Goal: Task Accomplishment & Management: Use online tool/utility

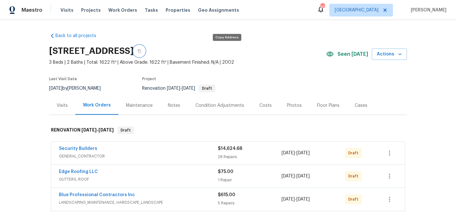
click at [141, 51] on icon "button" at bounding box center [140, 51] width 4 height 4
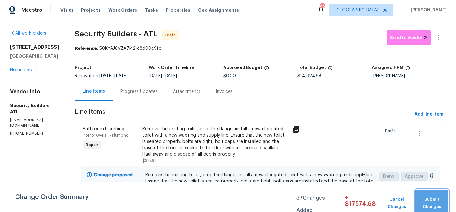
click at [434, 199] on span "Submit Changes" at bounding box center [432, 203] width 27 height 15
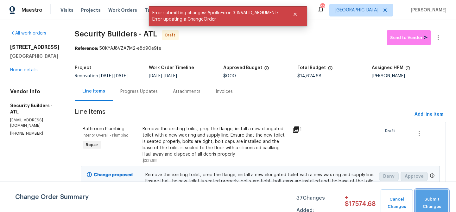
click at [439, 200] on span "Submit Changes" at bounding box center [432, 203] width 27 height 15
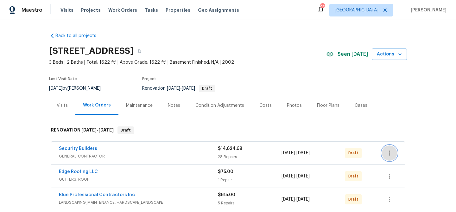
click at [390, 152] on icon "button" at bounding box center [390, 153] width 8 height 8
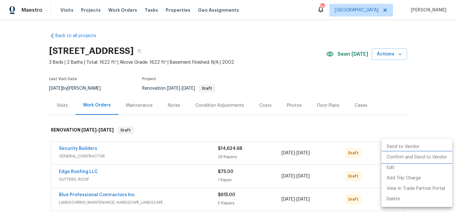
click at [386, 158] on li "Confirm and Send to Vendor" at bounding box center [417, 157] width 71 height 10
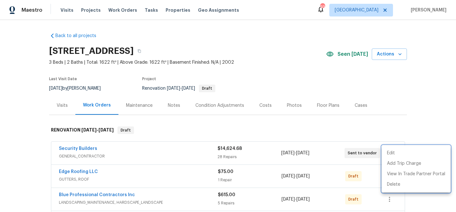
click at [374, 170] on div at bounding box center [228, 106] width 456 height 212
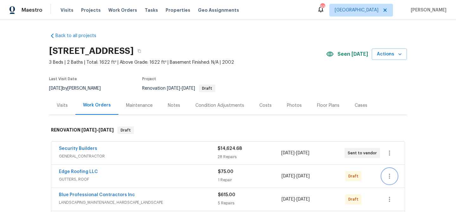
click at [392, 173] on icon "button" at bounding box center [390, 176] width 8 height 8
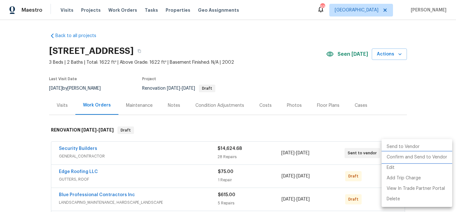
click at [391, 157] on li "Confirm and Send to Vendor" at bounding box center [417, 157] width 71 height 10
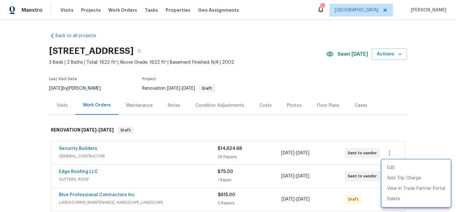
click at [366, 184] on div at bounding box center [228, 106] width 456 height 212
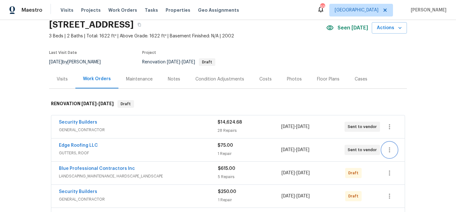
scroll to position [30, 0]
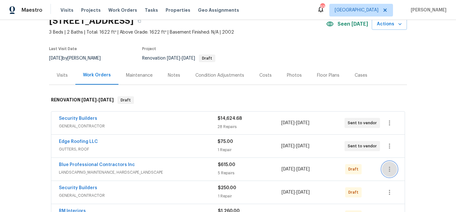
click at [387, 170] on icon "button" at bounding box center [390, 169] width 8 height 8
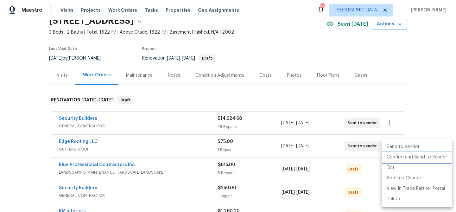
click at [389, 159] on li "Confirm and Send to Vendor" at bounding box center [417, 157] width 71 height 10
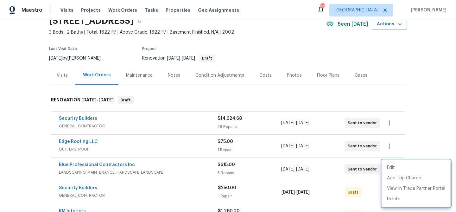
click at [371, 186] on div at bounding box center [228, 106] width 456 height 212
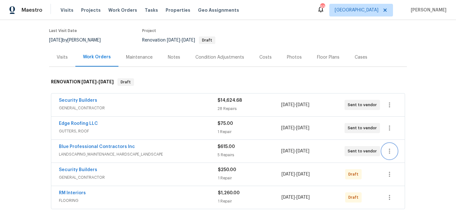
scroll to position [56, 0]
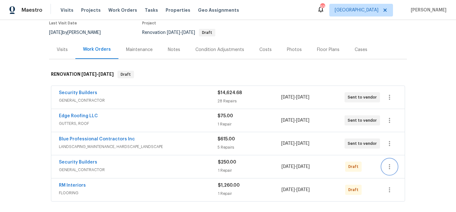
click at [386, 167] on icon "button" at bounding box center [390, 167] width 8 height 8
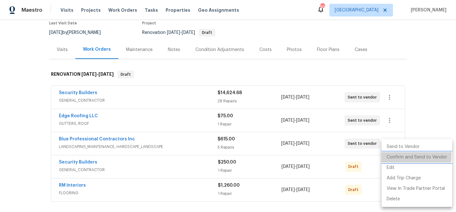
click at [383, 155] on li "Confirm and Send to Vendor" at bounding box center [417, 157] width 71 height 10
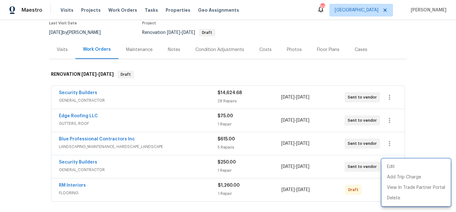
click at [370, 185] on div at bounding box center [228, 106] width 456 height 212
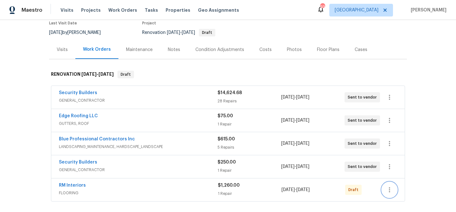
click at [390, 189] on icon "button" at bounding box center [390, 190] width 8 height 8
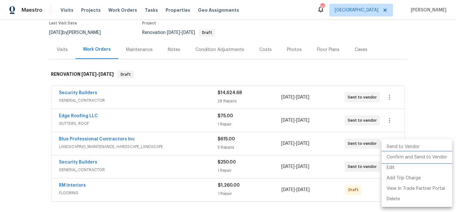
click at [389, 156] on li "Confirm and Send to Vendor" at bounding box center [417, 157] width 71 height 10
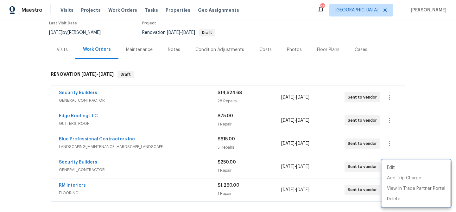
click at [242, 74] on div at bounding box center [228, 106] width 456 height 212
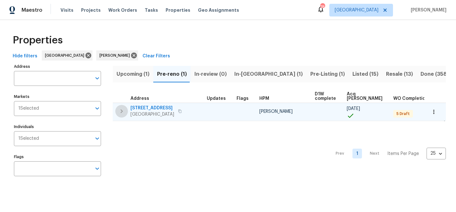
click at [119, 109] on icon "button" at bounding box center [122, 111] width 8 height 8
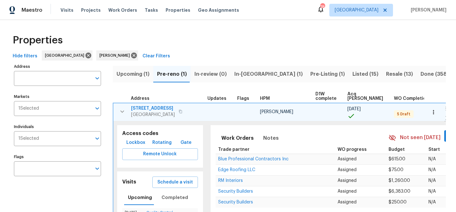
click at [136, 143] on span "Lockbox" at bounding box center [135, 143] width 19 height 8
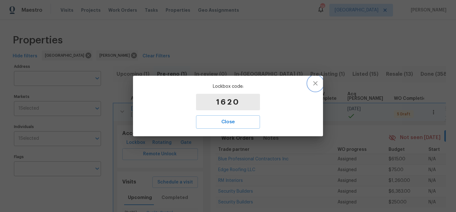
click at [317, 83] on icon "button" at bounding box center [316, 84] width 8 height 8
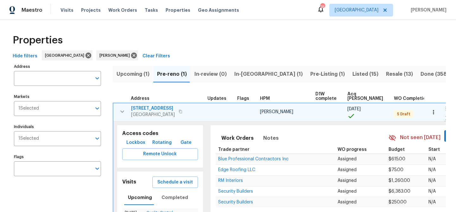
click at [181, 112] on icon "button" at bounding box center [181, 112] width 4 height 4
